Goal: Find specific fact: Find specific fact

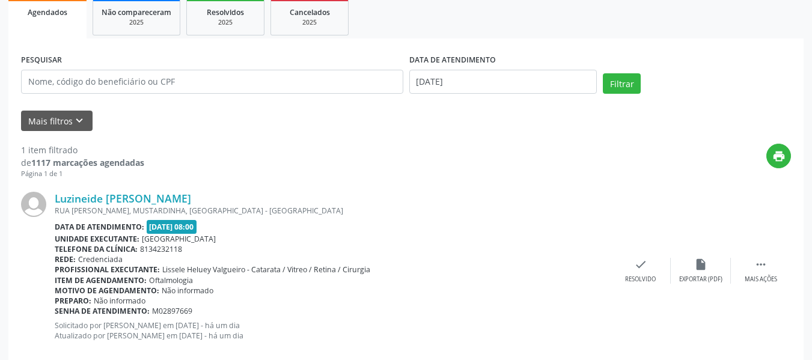
scroll to position [205, 0]
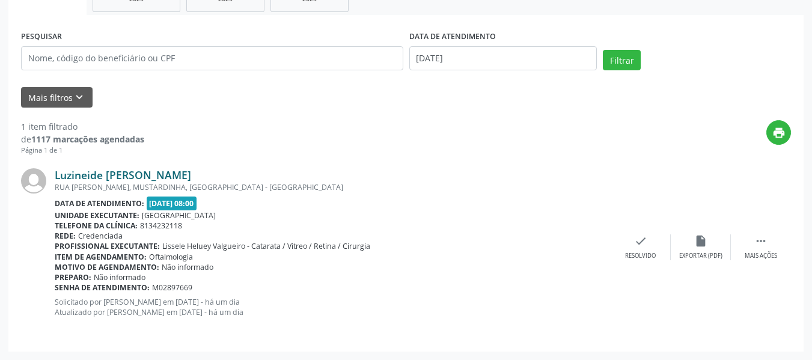
click at [132, 174] on link "Luzineide [PERSON_NAME]" at bounding box center [123, 174] width 136 height 13
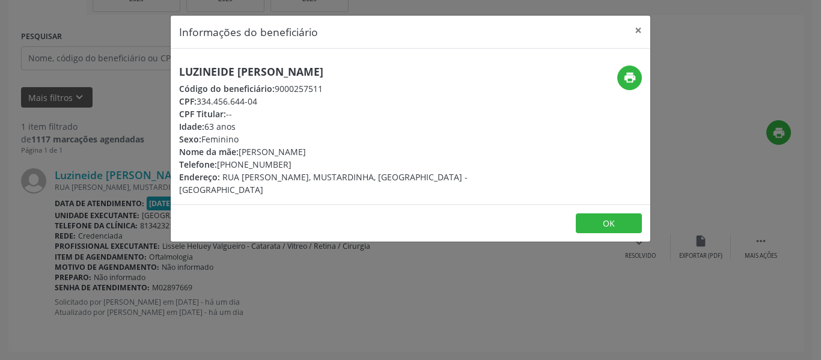
drag, startPoint x: 198, startPoint y: 100, endPoint x: 255, endPoint y: 100, distance: 57.1
click at [255, 100] on div "CPF: 334.456.644-04" at bounding box center [330, 101] width 303 height 13
drag, startPoint x: 180, startPoint y: 87, endPoint x: 260, endPoint y: 99, distance: 80.1
click at [260, 99] on div "Luzineide [PERSON_NAME] Código do beneficiário: 9000257511 CPF: 334.456.644-04 …" at bounding box center [330, 131] width 303 height 130
click at [248, 100] on div "CPF: 334.456.644-04" at bounding box center [330, 101] width 303 height 13
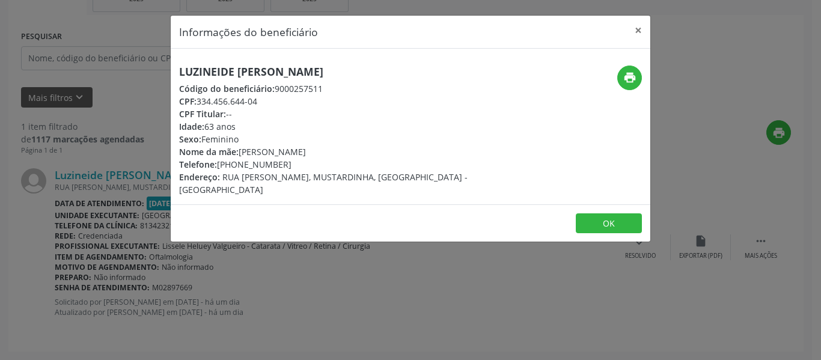
drag, startPoint x: 200, startPoint y: 102, endPoint x: 257, endPoint y: 103, distance: 57.7
click at [257, 103] on div "CPF: 334.456.644-04" at bounding box center [330, 101] width 303 height 13
copy div "334.456.644-04"
click at [638, 27] on button "×" at bounding box center [638, 30] width 24 height 29
